Goal: Task Accomplishment & Management: Manage account settings

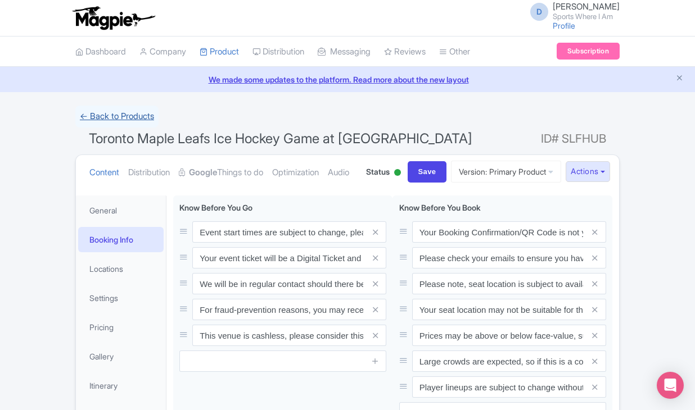
click at [150, 124] on link "← Back to Products" at bounding box center [116, 117] width 83 height 22
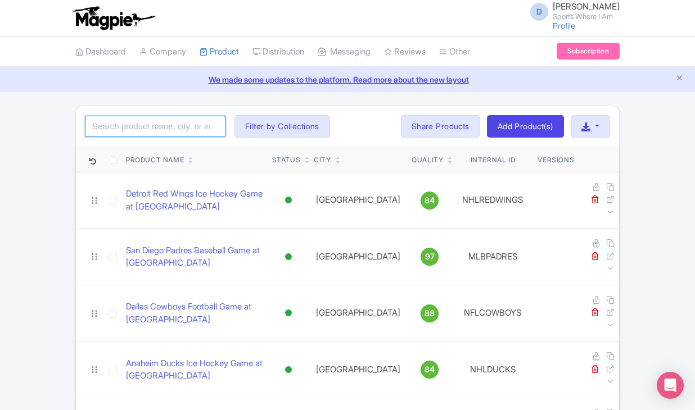
click at [150, 127] on input "search" at bounding box center [155, 126] width 141 height 21
click button "Search" at bounding box center [0, 0] width 0 height 0
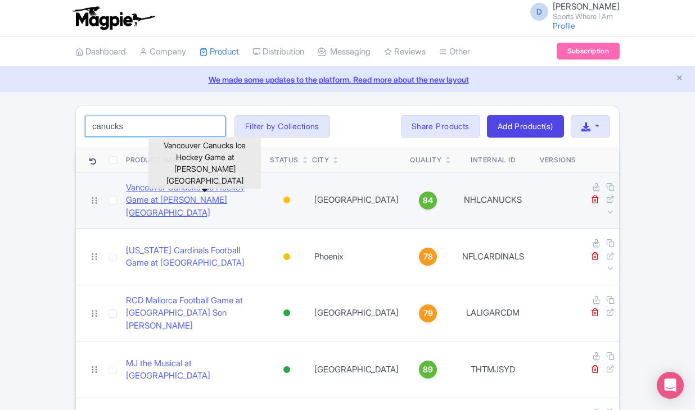
type input "Canucks"
click at [167, 187] on link "Vancouver Canucks Ice Hockey Game at Rogers Arena" at bounding box center [193, 201] width 135 height 38
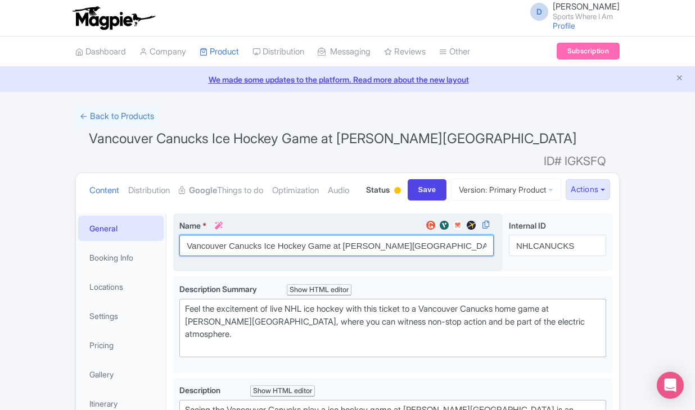
click at [260, 256] on input "Vancouver Canucks Ice Hockey Game at [PERSON_NAME][GEOGRAPHIC_DATA]" at bounding box center [336, 245] width 314 height 21
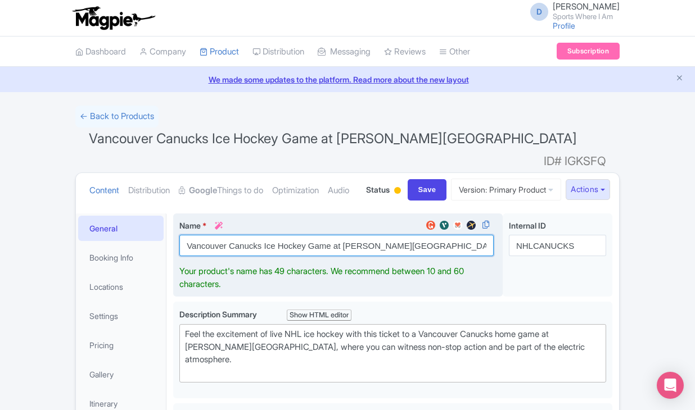
click at [260, 256] on input "Vancouver Canucks Ice Hockey Game at Rogers Arena" at bounding box center [336, 245] width 314 height 21
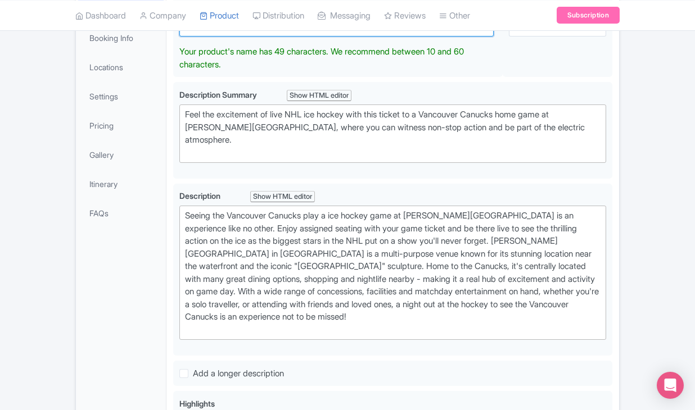
scroll to position [252, 0]
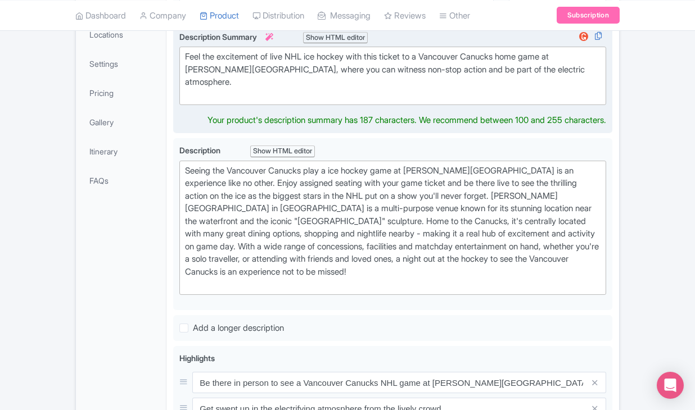
click at [273, 122] on div "Description Summary i Show HTML editor Bold Italic Strikethrough Link Heading Q…" at bounding box center [392, 79] width 427 height 96
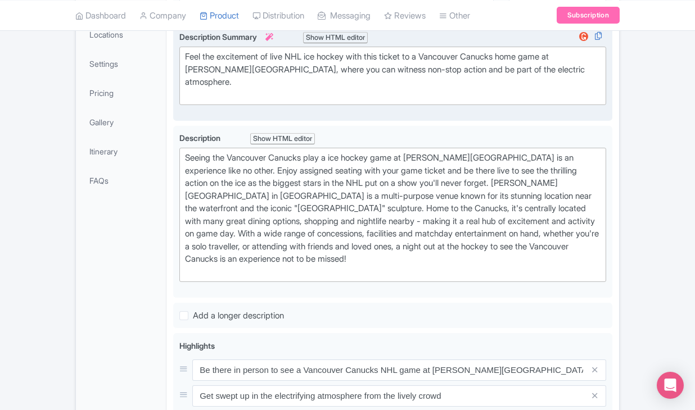
click at [273, 96] on div "Feel the excitement of live NHL ice hockey with this ticket to a Vancouver Canu…" at bounding box center [393, 76] width 416 height 51
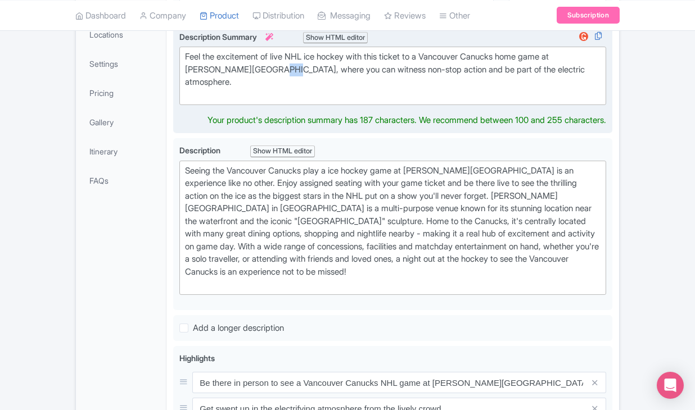
click at [273, 96] on div "Feel the excitement of live NHL ice hockey with this ticket to a Vancouver Canu…" at bounding box center [393, 76] width 416 height 51
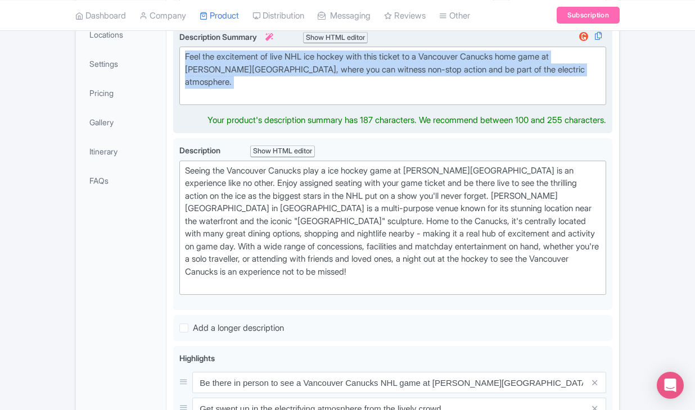
click at [273, 96] on div "Feel the excitement of live NHL ice hockey with this ticket to a Vancouver Canu…" at bounding box center [393, 76] width 416 height 51
type trix-editor "<div>Feel the excitement of live NHL ice hockey with this ticket to a Vancouver…"
copy div "Feel the excitement of live NHL ice hockey with this ticket to a Vancouver Canu…"
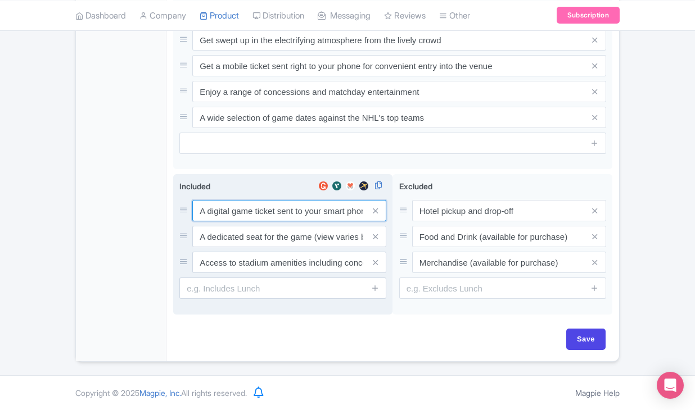
scroll to position [615, 0]
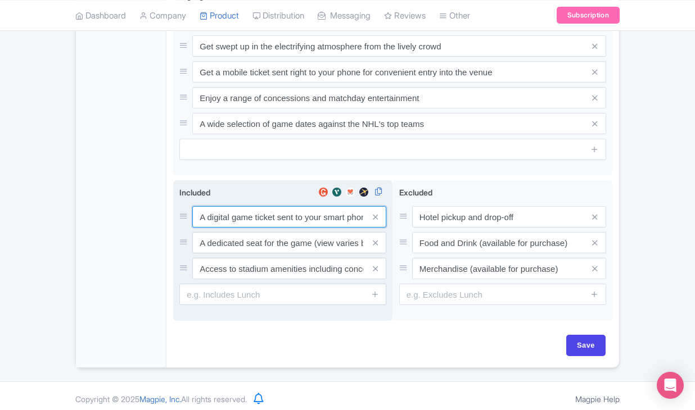
click at [270, 208] on input "A digital game ticket sent to your smart phone" at bounding box center [289, 216] width 194 height 21
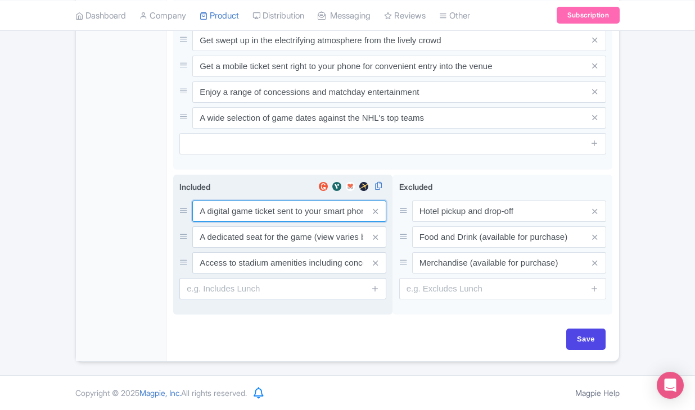
click at [270, 208] on input "A digital game ticket sent to your smart phone" at bounding box center [289, 211] width 194 height 21
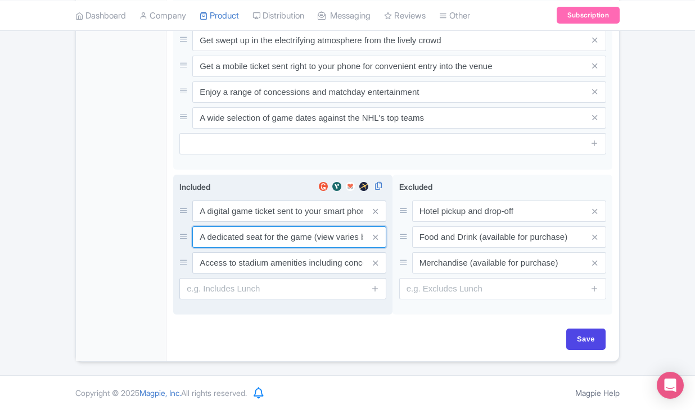
click at [231, 222] on input "A dedicated seat for the game (view varies by seat category)" at bounding box center [289, 211] width 194 height 21
click at [295, 222] on input "Access to stadium amenities including concessions and matchday activations" at bounding box center [289, 211] width 194 height 21
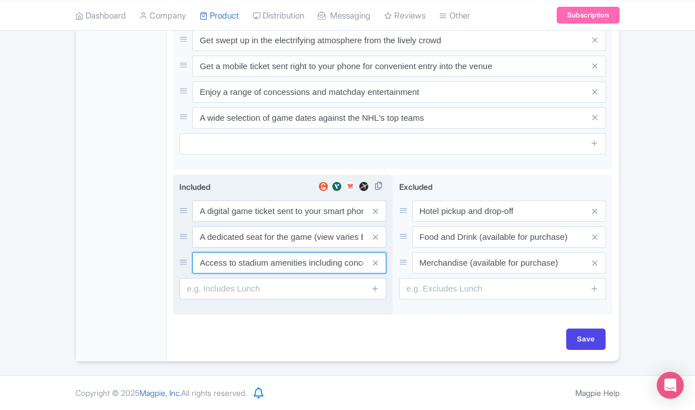
click at [295, 222] on input "Access to stadium amenities including concessions and matchday activations" at bounding box center [289, 211] width 194 height 21
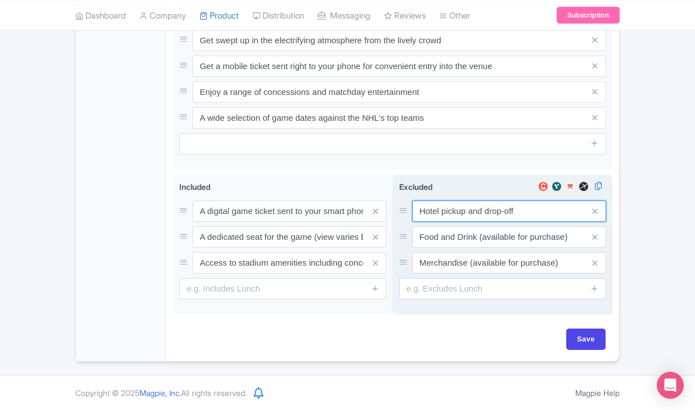
click at [446, 208] on input "Hotel pickup and drop-off" at bounding box center [509, 211] width 194 height 21
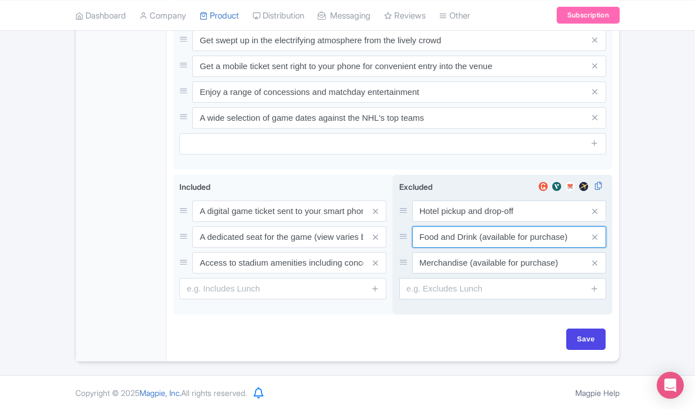
click at [453, 222] on input "Food and Drink (available for purchase)" at bounding box center [509, 211] width 194 height 21
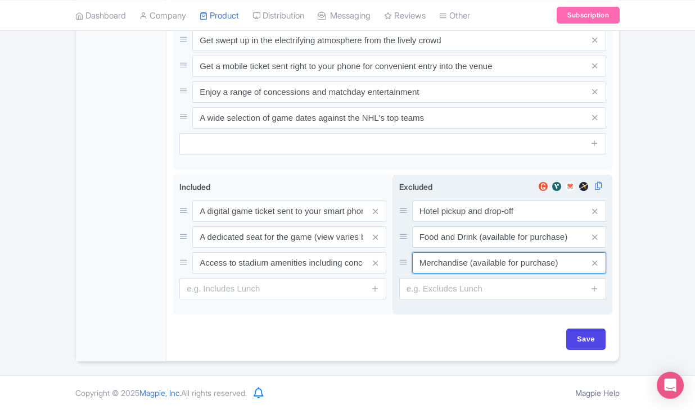
click at [449, 222] on input "Merchandise (available for purchase)" at bounding box center [509, 211] width 194 height 21
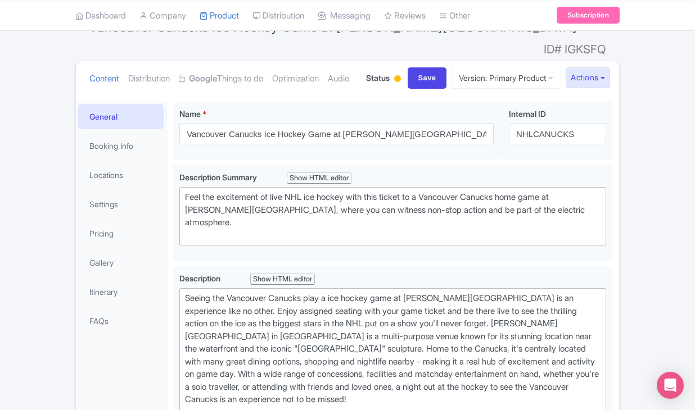
scroll to position [63, 0]
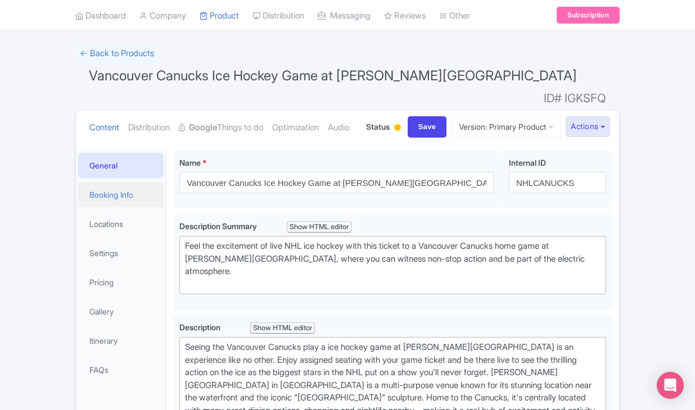
click at [117, 207] on link "Booking Info" at bounding box center [120, 194] width 85 height 25
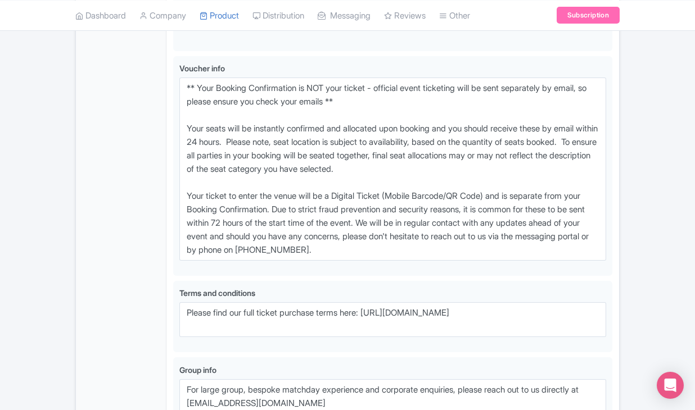
scroll to position [857, 0]
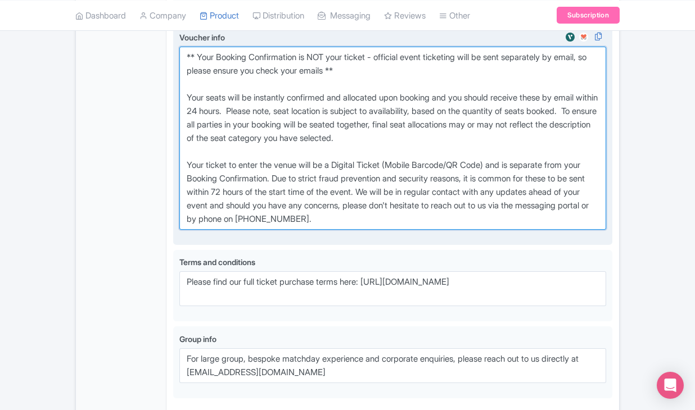
drag, startPoint x: 186, startPoint y: 90, endPoint x: 435, endPoint y: 251, distance: 296.3
click at [435, 230] on textarea "** Your Booking Confirmation is NOT your ticket - official event ticketing will…" at bounding box center [392, 138] width 427 height 183
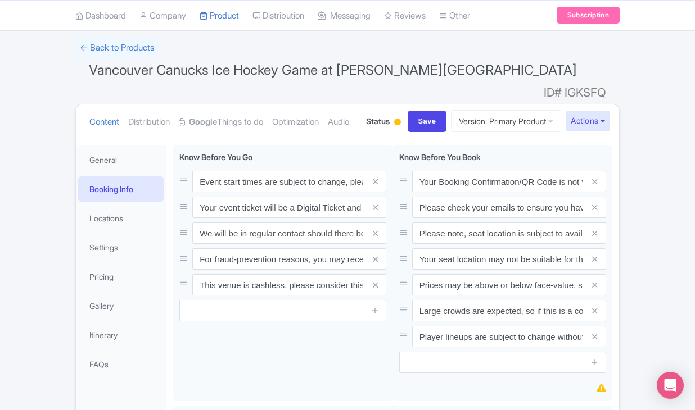
scroll to position [56, 0]
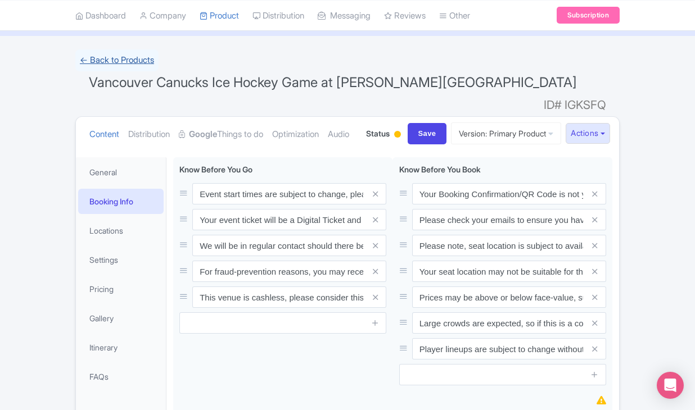
click at [112, 57] on link "← Back to Products" at bounding box center [116, 60] width 83 height 22
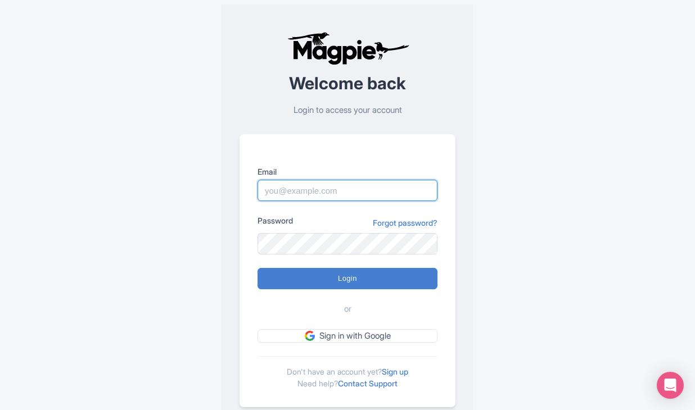
type input "dan.hughes@sportswhereiam.com"
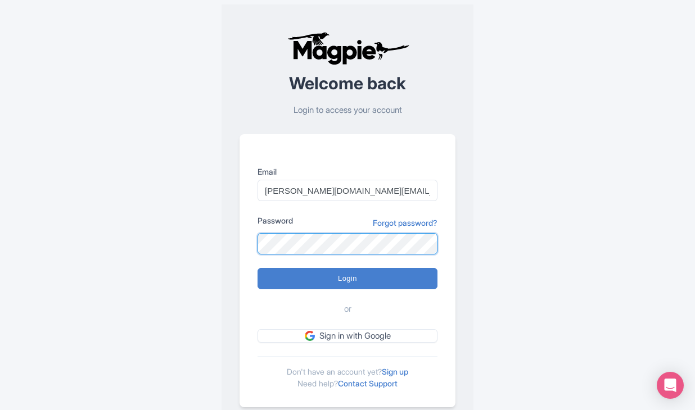
click at [347, 278] on input "Login" at bounding box center [348, 278] width 180 height 21
type input "Logging in..."
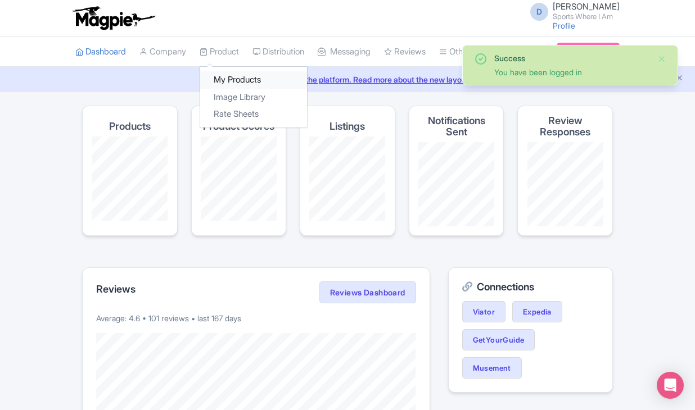
click at [231, 78] on link "My Products" at bounding box center [253, 79] width 107 height 17
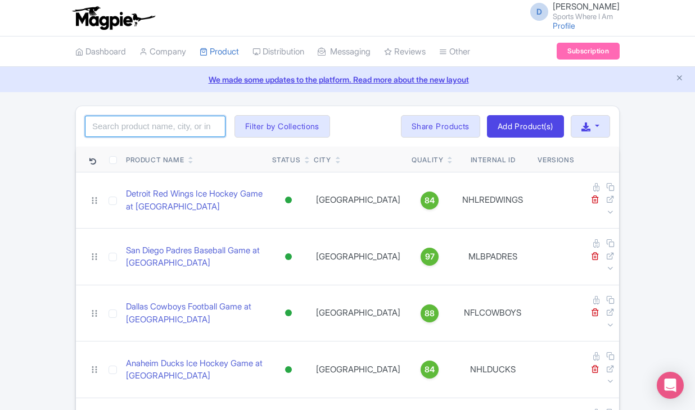
click at [162, 121] on input "search" at bounding box center [155, 126] width 141 height 21
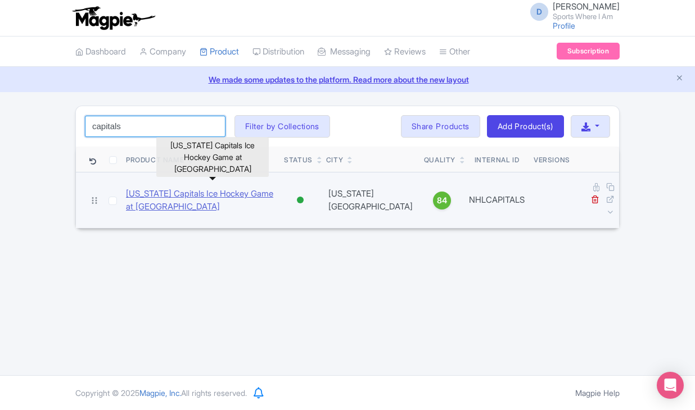
type input "capitals"
click at [166, 189] on link "[US_STATE] Capitals Ice Hockey Game at [GEOGRAPHIC_DATA]" at bounding box center [200, 200] width 149 height 25
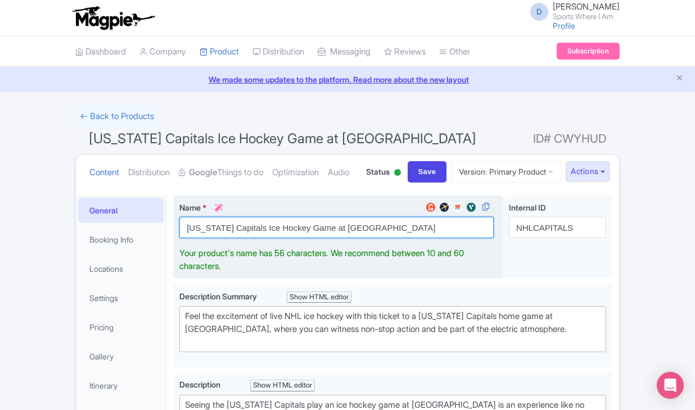
click at [250, 238] on input "[US_STATE] Capitals Ice Hockey Game at [GEOGRAPHIC_DATA]" at bounding box center [336, 227] width 314 height 21
click at [250, 238] on input "Washington Capitals Ice Hockey Game at Capital One Arena" at bounding box center [336, 227] width 314 height 21
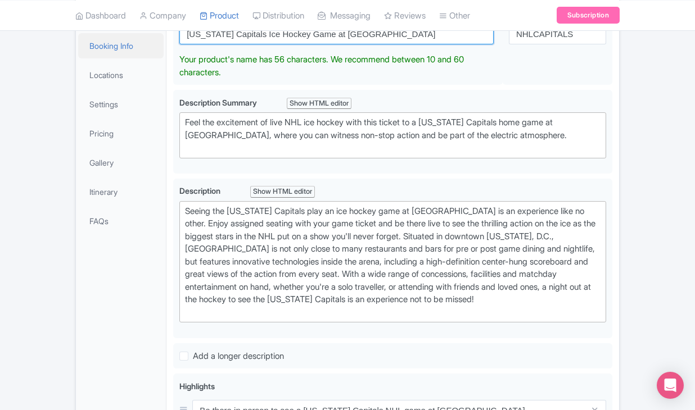
scroll to position [229, 0]
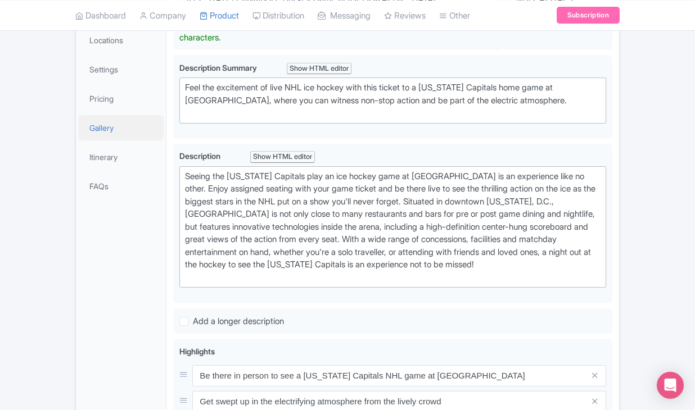
click at [113, 141] on link "Gallery" at bounding box center [120, 127] width 85 height 25
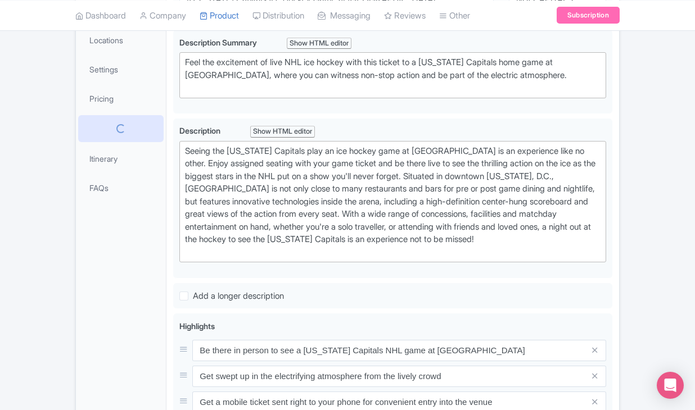
scroll to position [124, 0]
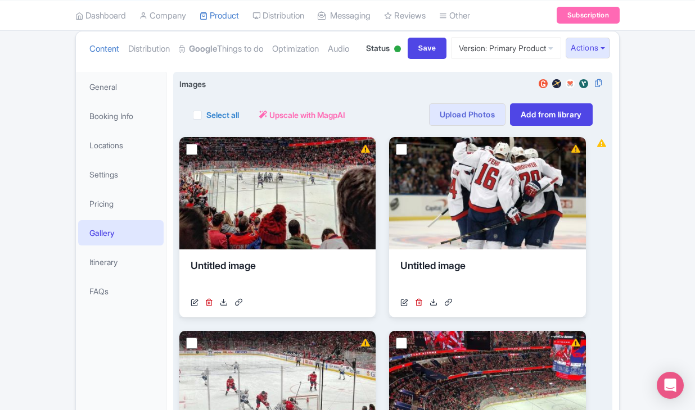
click at [206, 121] on label "Select all" at bounding box center [222, 115] width 33 height 12
click at [206, 115] on input "Select all" at bounding box center [209, 111] width 7 height 7
checkbox input "true"
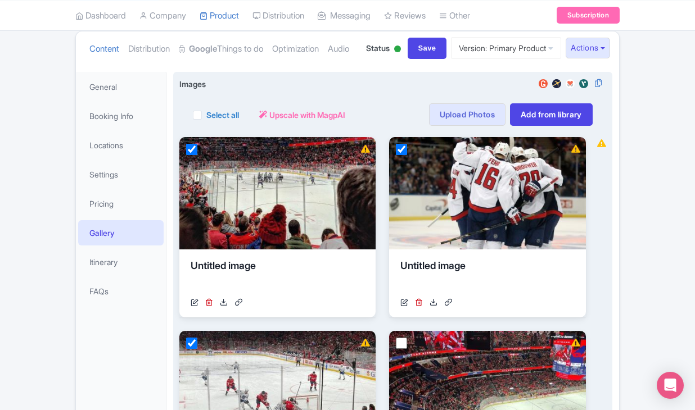
checkbox input "true"
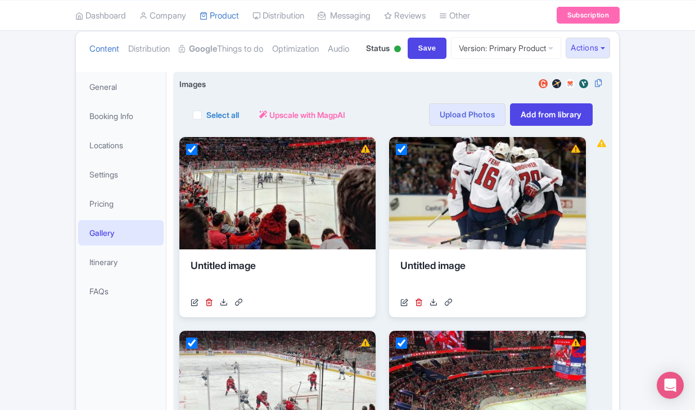
checkbox input "true"
click at [286, 126] on button "Actions" at bounding box center [272, 114] width 44 height 22
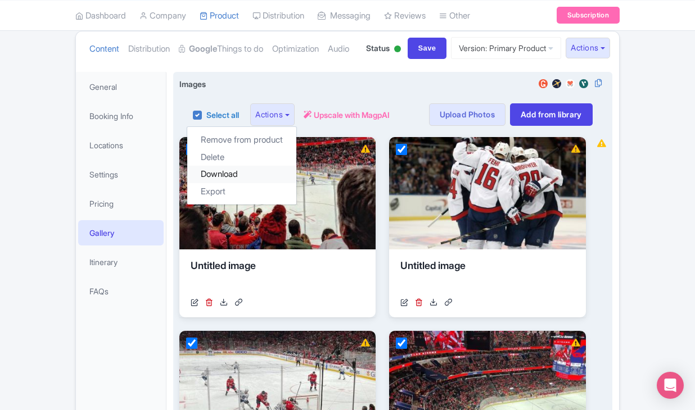
click at [264, 183] on link "Download" at bounding box center [241, 174] width 109 height 17
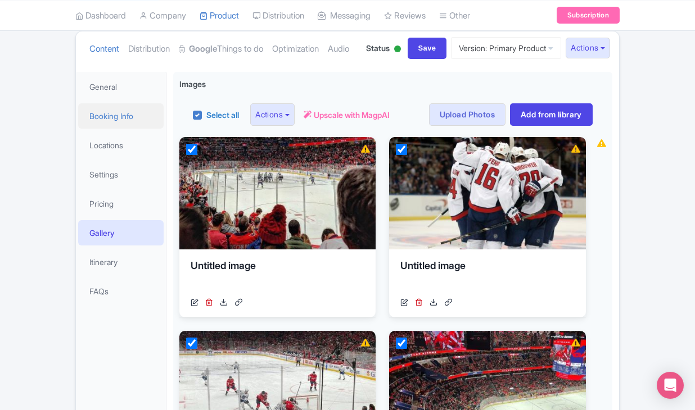
click at [146, 129] on link "Booking Info" at bounding box center [120, 115] width 85 height 25
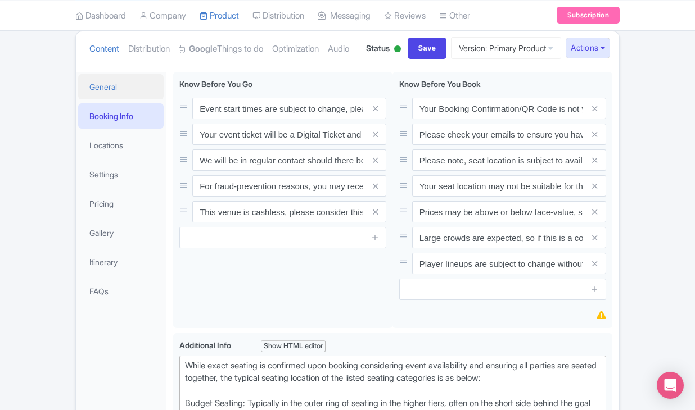
click at [130, 100] on link "General" at bounding box center [120, 86] width 85 height 25
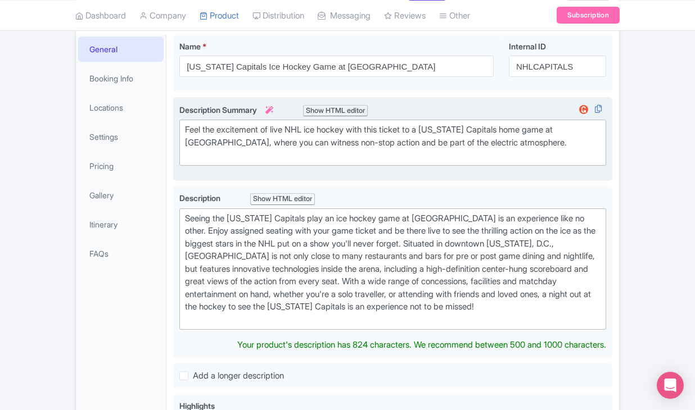
scroll to position [161, 0]
click at [269, 162] on div "Feel the excitement of live NHL ice hockey with this ticket to a Washington Cap…" at bounding box center [393, 143] width 416 height 38
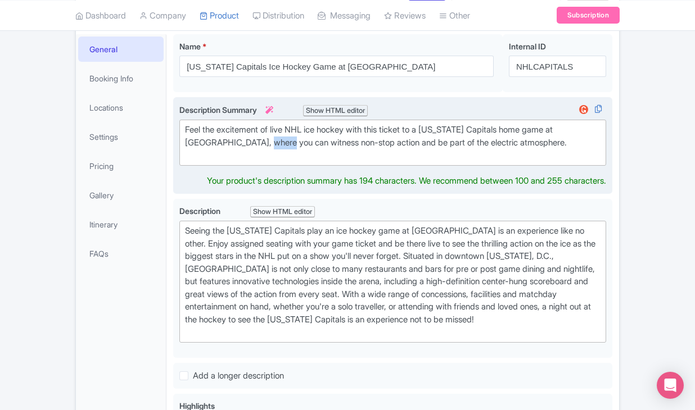
click at [269, 162] on div "Feel the excitement of live NHL ice hockey with this ticket to a Washington Cap…" at bounding box center [393, 143] width 416 height 38
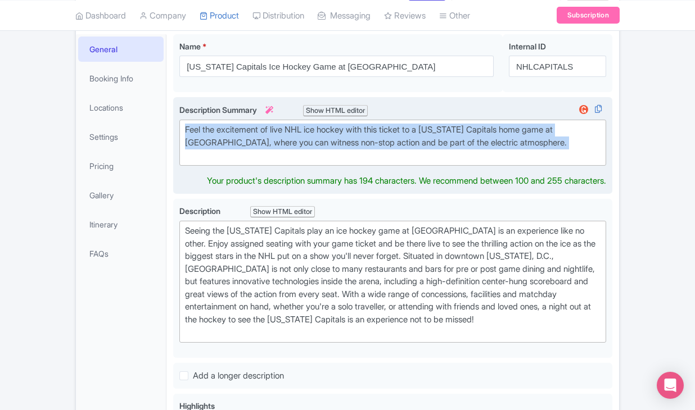
click at [269, 162] on div "Feel the excitement of live NHL ice hockey with this ticket to a Washington Cap…" at bounding box center [393, 143] width 416 height 38
type trix-editor "<div>Feel the excitement of live NHL ice hockey with this ticket to a Washingto…"
copy div "Feel the excitement of live NHL ice hockey with this ticket to a Washington Cap…"
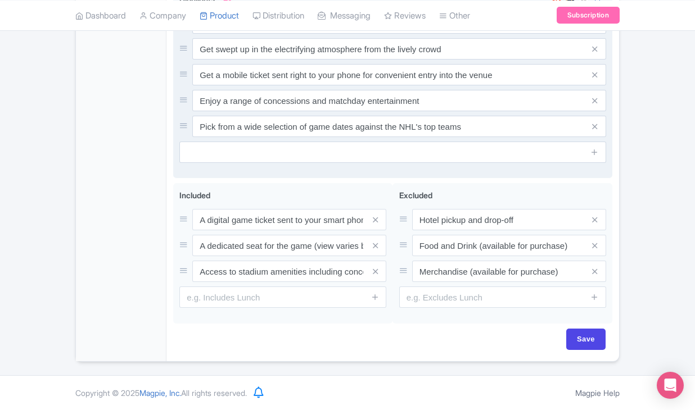
scroll to position [576, 0]
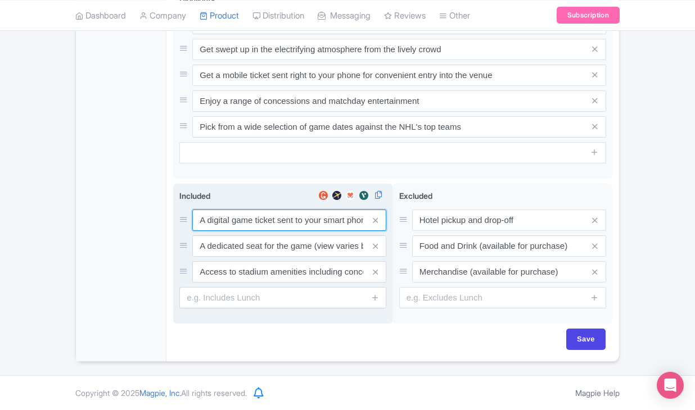
click at [266, 231] on input "A digital game ticket sent to your smart phone" at bounding box center [289, 220] width 194 height 21
click at [287, 231] on input "A dedicated seat for the game (view varies by seat category)" at bounding box center [289, 220] width 194 height 21
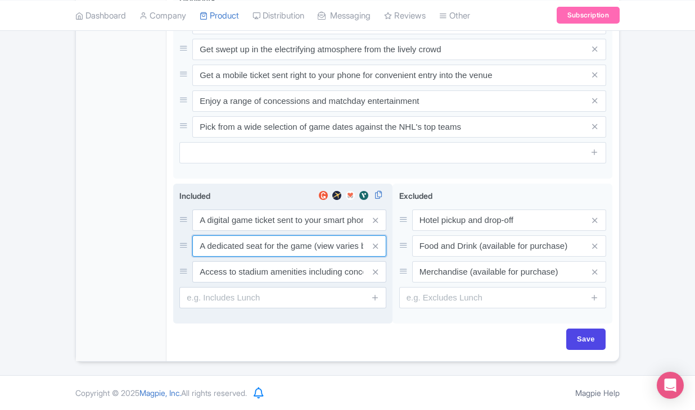
click at [287, 231] on input "A dedicated seat for the game (view varies by seat category)" at bounding box center [289, 220] width 194 height 21
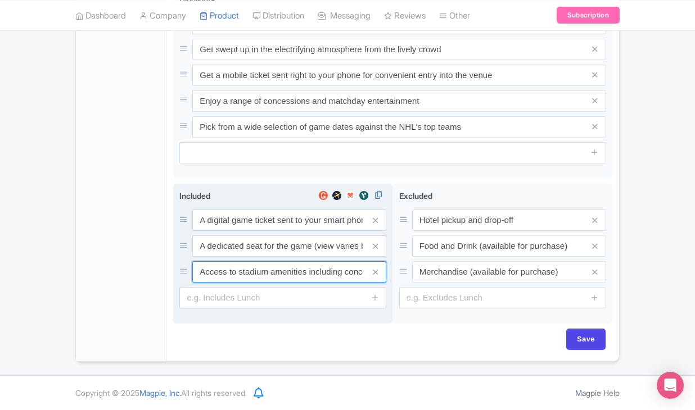
click at [307, 231] on input "Access to stadium amenities including concessions and matchday activations" at bounding box center [289, 220] width 194 height 21
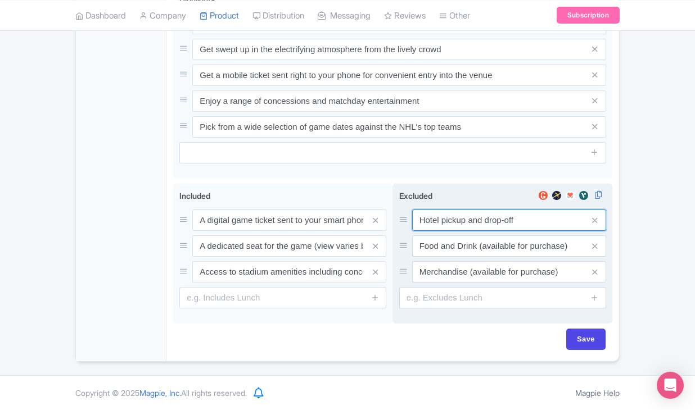
click at [466, 231] on input "Hotel pickup and drop-off" at bounding box center [509, 220] width 194 height 21
click at [439, 231] on input "Food and Drink (available for purchase)" at bounding box center [509, 220] width 194 height 21
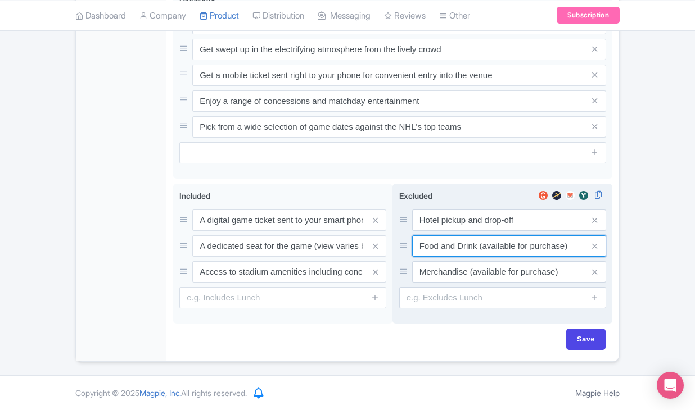
click at [439, 231] on input "Food and Drink (available for purchase)" at bounding box center [509, 220] width 194 height 21
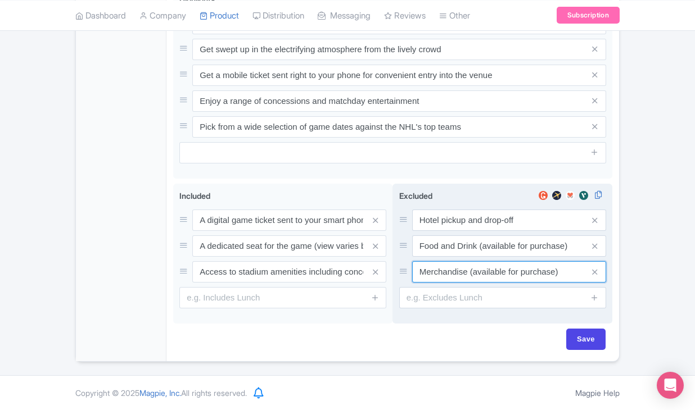
click at [480, 231] on input "Merchandise (available for purchase)" at bounding box center [509, 220] width 194 height 21
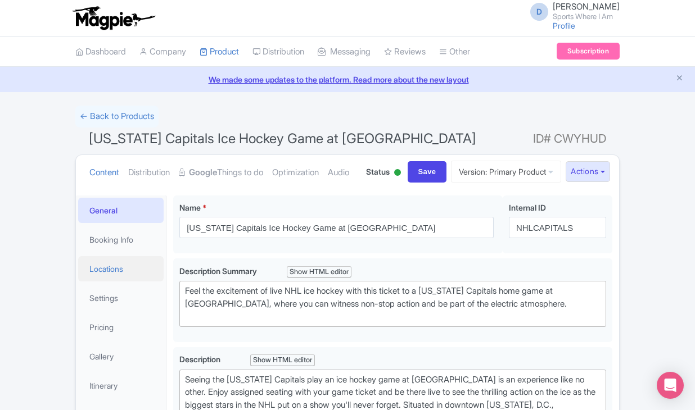
scroll to position [0, 0]
click at [131, 252] on link "Booking Info" at bounding box center [120, 239] width 85 height 25
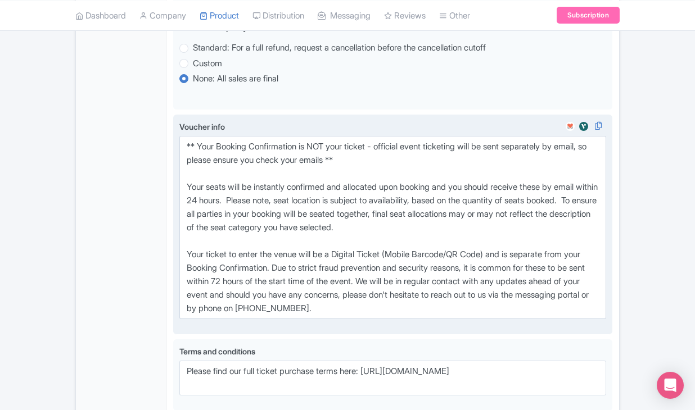
scroll to position [758, 0]
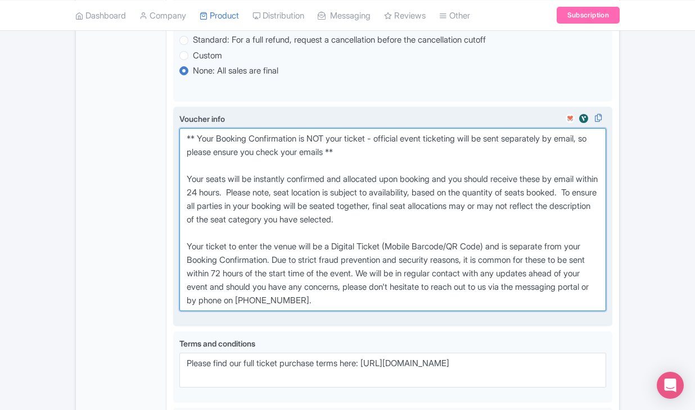
drag, startPoint x: 189, startPoint y: 186, endPoint x: 315, endPoint y: 255, distance: 143.4
click at [315, 255] on textarea "** Your Booking Confirmation is NOT your ticket - official event ticketing will…" at bounding box center [392, 219] width 427 height 183
drag, startPoint x: 187, startPoint y: 187, endPoint x: 451, endPoint y: 351, distance: 310.6
click at [451, 311] on textarea "** Your Booking Confirmation is NOT your ticket - official event ticketing will…" at bounding box center [392, 219] width 427 height 183
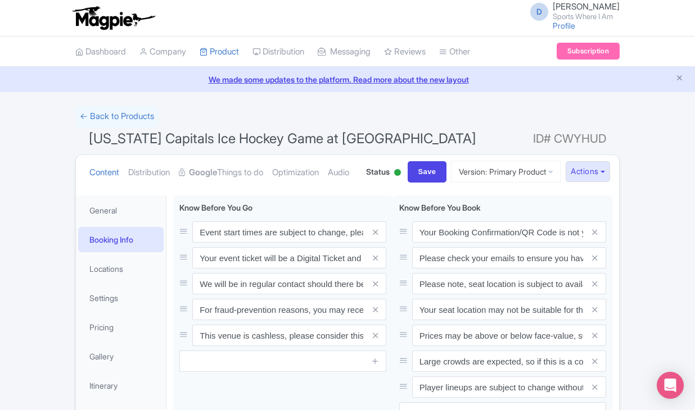
scroll to position [0, 0]
click at [119, 116] on link "← Back to Products" at bounding box center [116, 117] width 83 height 22
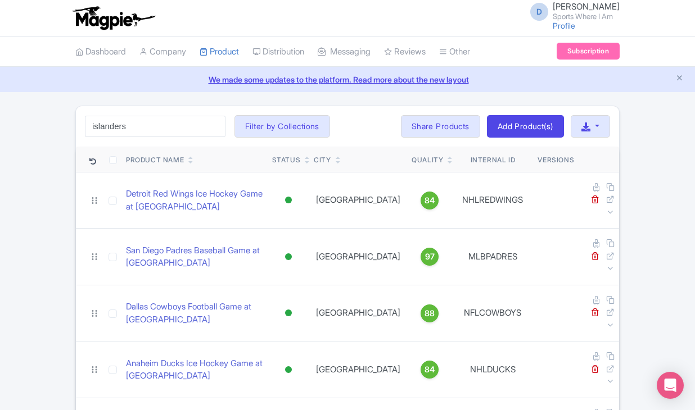
type input "islanders"
click button "Search" at bounding box center [0, 0] width 0 height 0
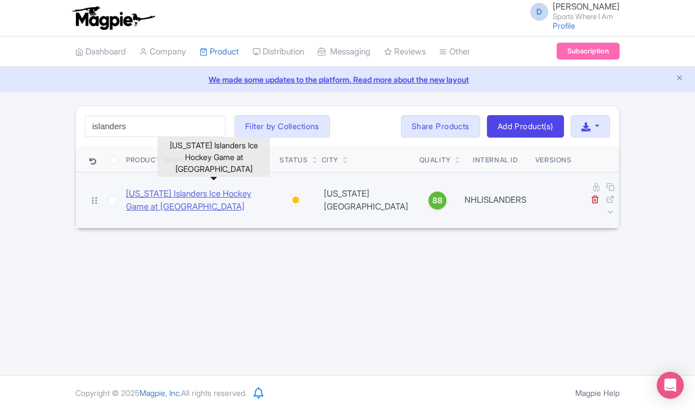
click at [152, 189] on link "[US_STATE] Islanders Ice Hockey Game at [GEOGRAPHIC_DATA]" at bounding box center [198, 200] width 144 height 25
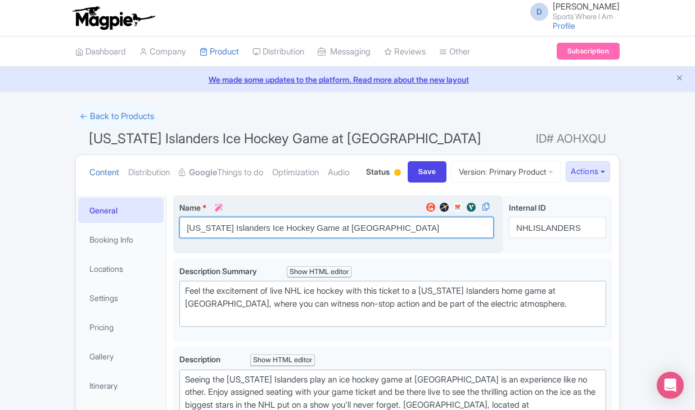
click at [228, 238] on input "[US_STATE] Islanders Ice Hockey Game at [GEOGRAPHIC_DATA]" at bounding box center [336, 227] width 314 height 21
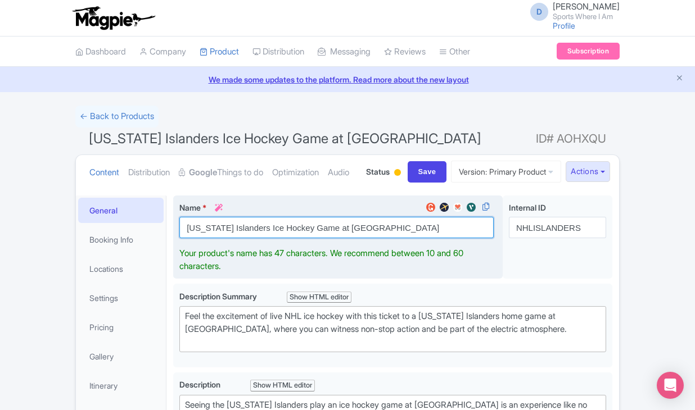
click at [228, 238] on input "[US_STATE] Islanders Ice Hockey Game at [GEOGRAPHIC_DATA]" at bounding box center [336, 227] width 314 height 21
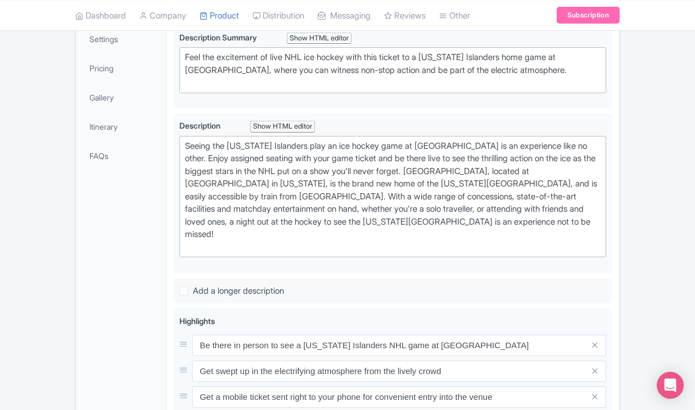
scroll to position [353, 0]
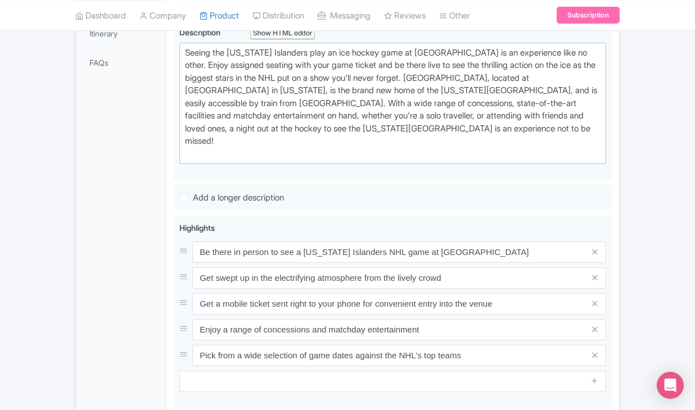
click at [121, 17] on link "Gallery" at bounding box center [120, 4] width 85 height 25
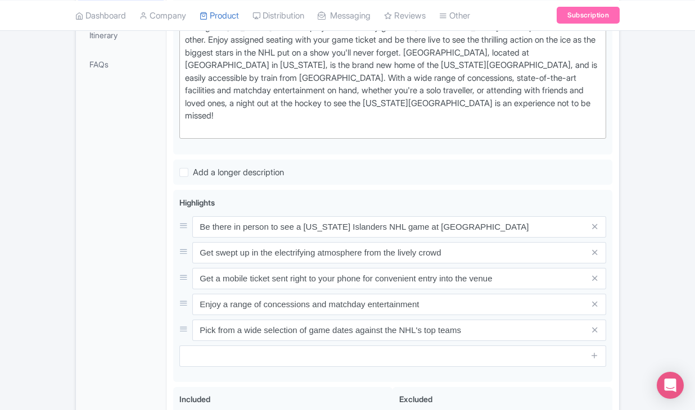
scroll to position [124, 0]
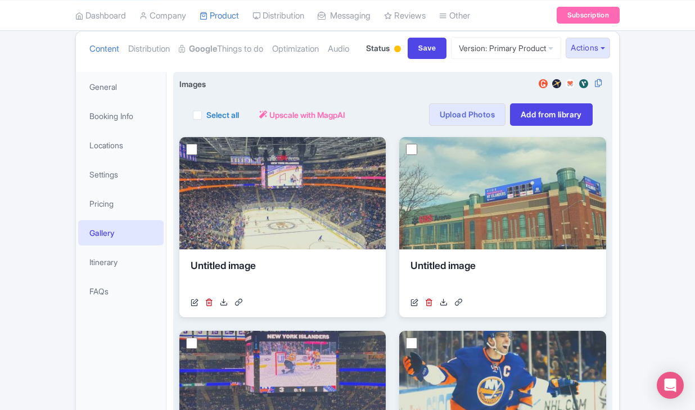
click at [206, 121] on label "Select all" at bounding box center [222, 115] width 33 height 12
click at [206, 115] on input "Select all" at bounding box center [209, 111] width 7 height 7
checkbox input "true"
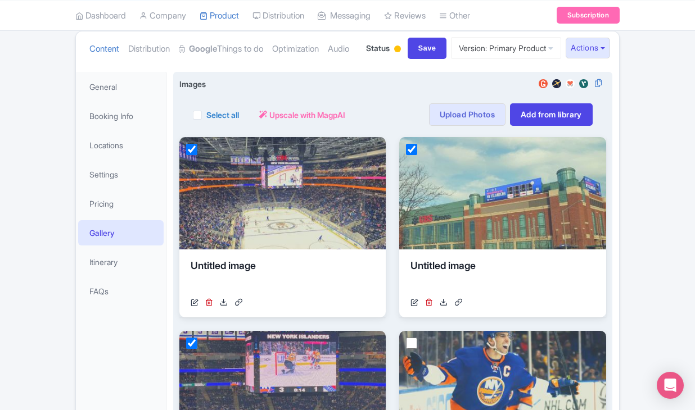
checkbox input "true"
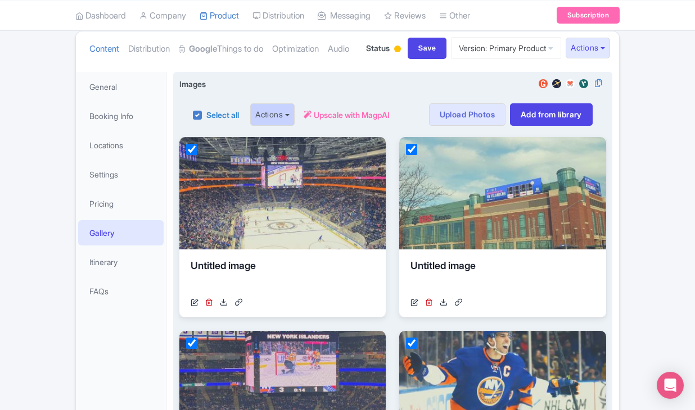
click at [282, 126] on button "Actions" at bounding box center [272, 114] width 44 height 22
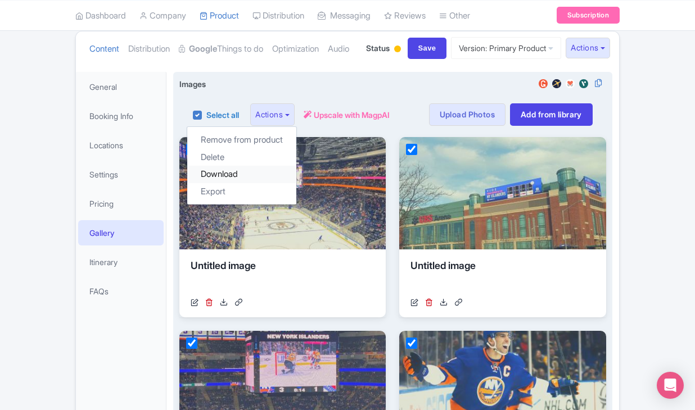
click at [268, 183] on link "Download" at bounding box center [241, 174] width 109 height 17
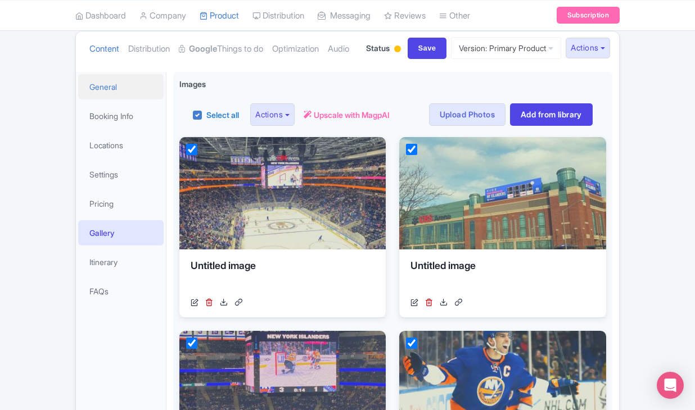
click at [130, 100] on link "General" at bounding box center [120, 86] width 85 height 25
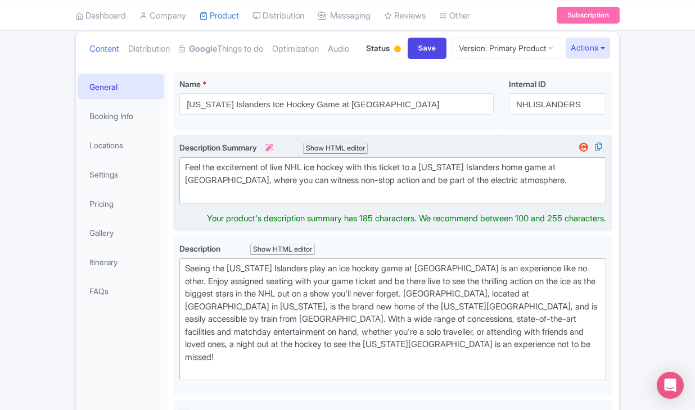
click at [214, 200] on div "Feel the excitement of live NHL ice hockey with this ticket to a [US_STATE] Isl…" at bounding box center [393, 180] width 416 height 38
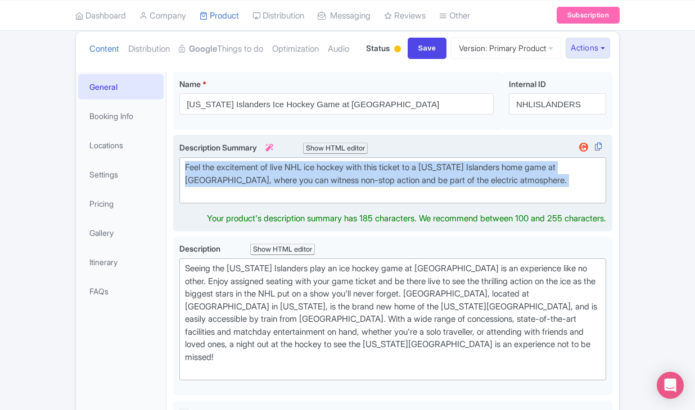
click at [214, 200] on div "Feel the excitement of live NHL ice hockey with this ticket to a [US_STATE] Isl…" at bounding box center [393, 180] width 416 height 38
type trix-editor "<div>Feel the excitement of live NHL ice hockey with this ticket to a [US_STATE…"
copy div "Feel the excitement of live NHL ice hockey with this ticket to a [US_STATE] Isl…"
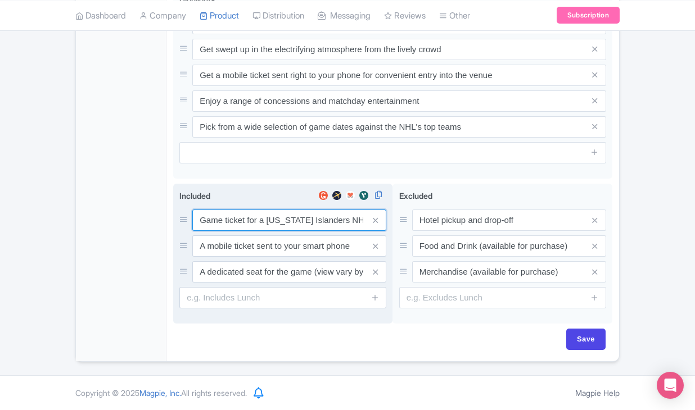
scroll to position [581, 0]
click at [228, 218] on input "Game ticket for a [US_STATE] Islanders NHL game" at bounding box center [289, 220] width 194 height 21
click at [262, 231] on input "A mobile ticket sent to your smart phone" at bounding box center [289, 220] width 194 height 21
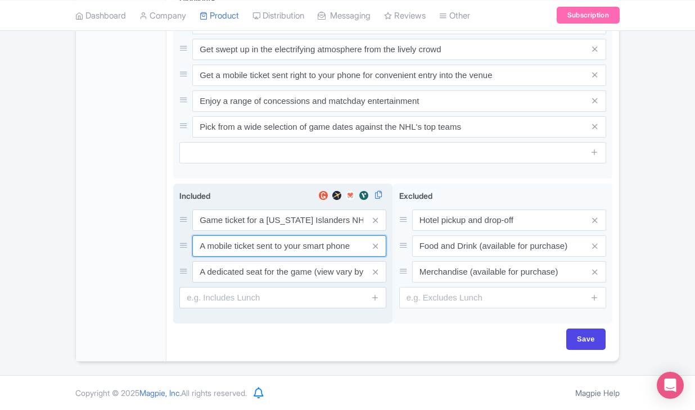
click at [262, 231] on input "A mobile ticket sent to your smart phone" at bounding box center [289, 220] width 194 height 21
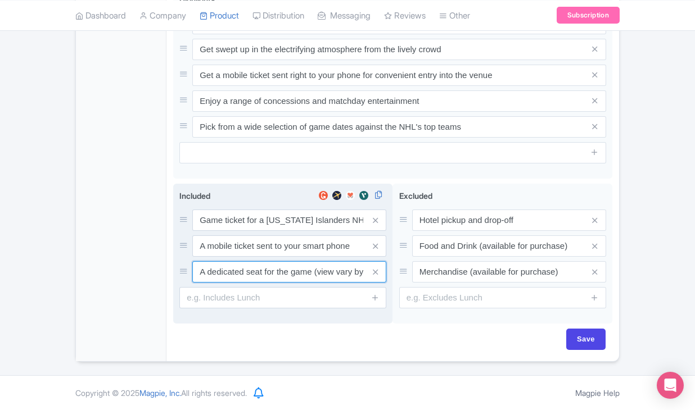
click at [265, 231] on input "A dedicated seat for the game (view vary by seat category)" at bounding box center [289, 220] width 194 height 21
click at [271, 231] on input "A dedicated seat for the game (view vary by seat category)" at bounding box center [289, 220] width 194 height 21
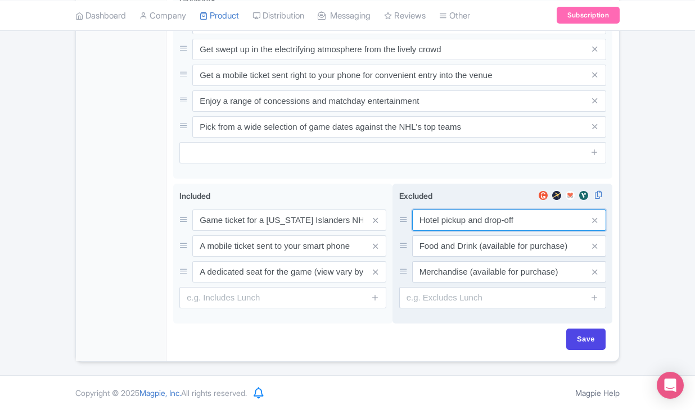
click at [445, 219] on input "Hotel pickup and drop-off" at bounding box center [509, 220] width 194 height 21
click at [504, 231] on input "Food and Drink (available for purchase)" at bounding box center [509, 220] width 194 height 21
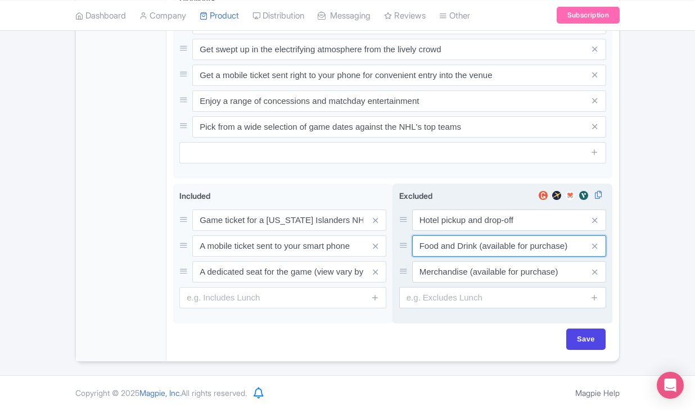
click at [504, 231] on input "Food and Drink (available for purchase)" at bounding box center [509, 220] width 194 height 21
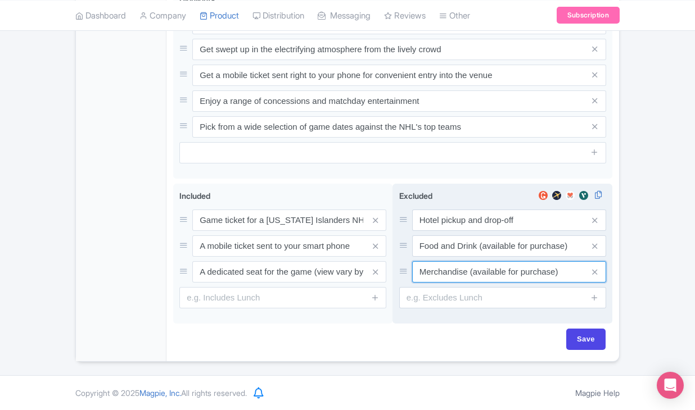
click at [449, 231] on input "Merchandise (available for purchase)" at bounding box center [509, 220] width 194 height 21
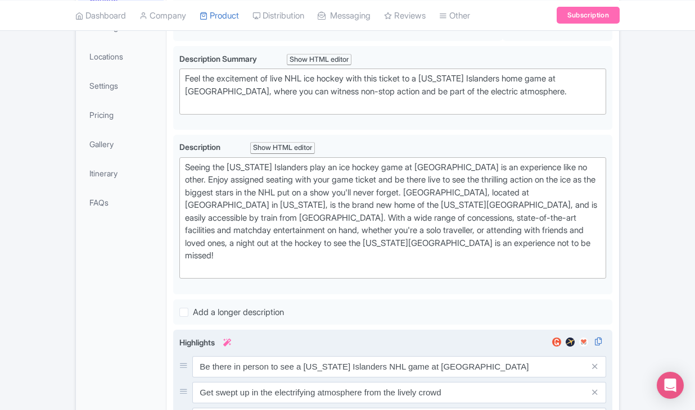
scroll to position [159, 0]
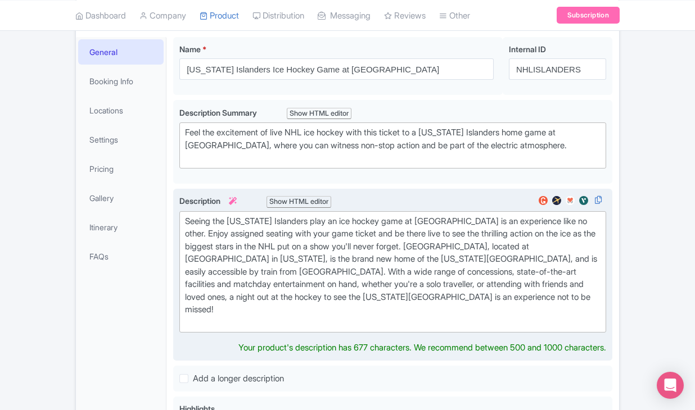
drag, startPoint x: 442, startPoint y: 348, endPoint x: 428, endPoint y: 344, distance: 15.1
click at [428, 329] on div "Seeing the [US_STATE] Islanders play an ice hockey game at [GEOGRAPHIC_DATA] is…" at bounding box center [393, 272] width 416 height 114
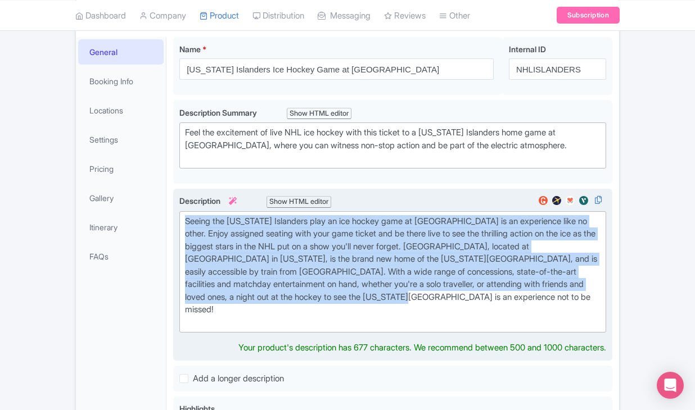
drag, startPoint x: 424, startPoint y: 341, endPoint x: 173, endPoint y: 262, distance: 263.9
click at [173, 262] on div "Seeing the [US_STATE] Islanders play an ice hockey game at [GEOGRAPHIC_DATA] is…" at bounding box center [392, 275] width 439 height 173
type trix-editor "<div>Seeing the [US_STATE] Islanders play an ice hockey game at [GEOGRAPHIC_DAT…"
copy div "Seeing the [US_STATE] Islanders play an ice hockey game at [GEOGRAPHIC_DATA] is…"
